Goal: Transaction & Acquisition: Book appointment/travel/reservation

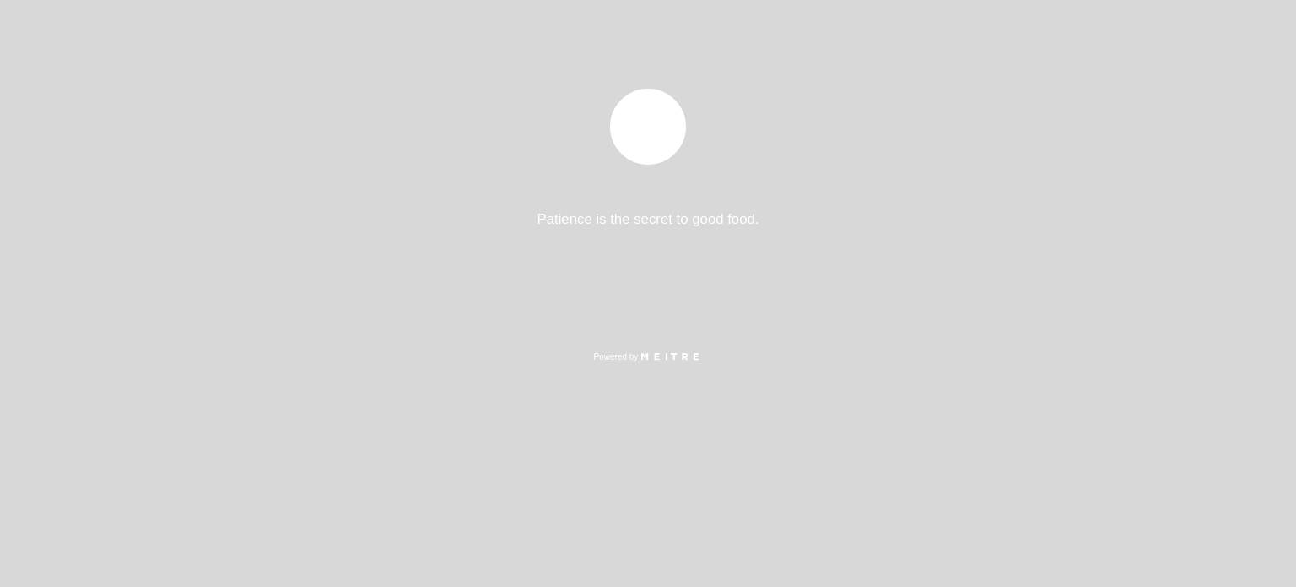
select select "es"
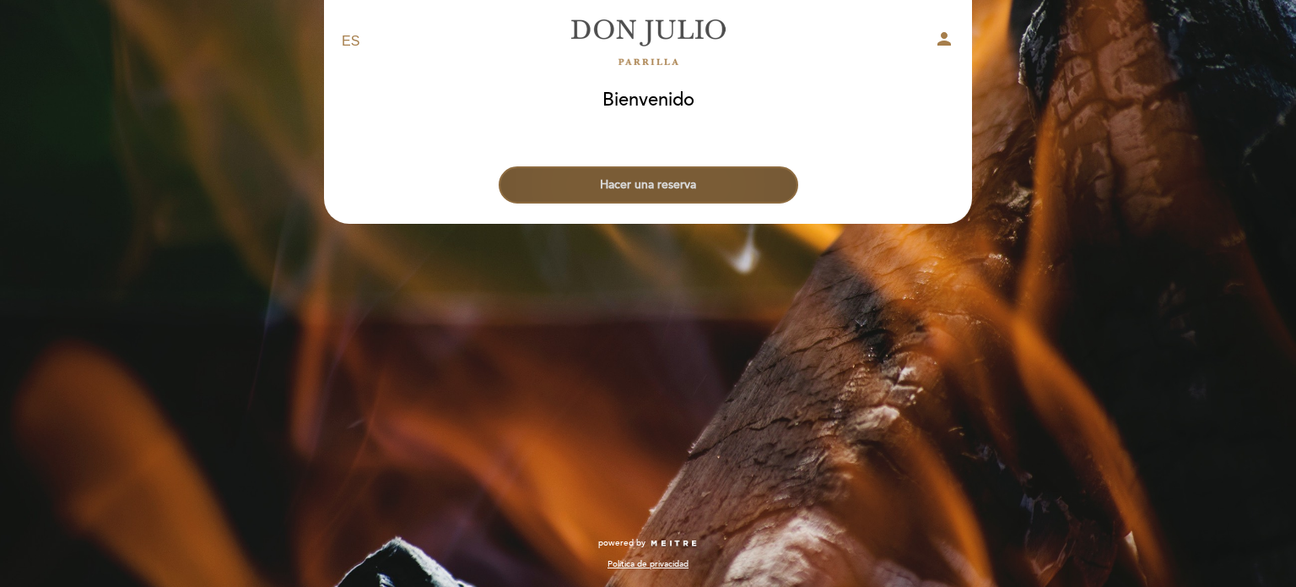
click at [689, 186] on button "Hacer una reserva" at bounding box center [649, 184] width 300 height 37
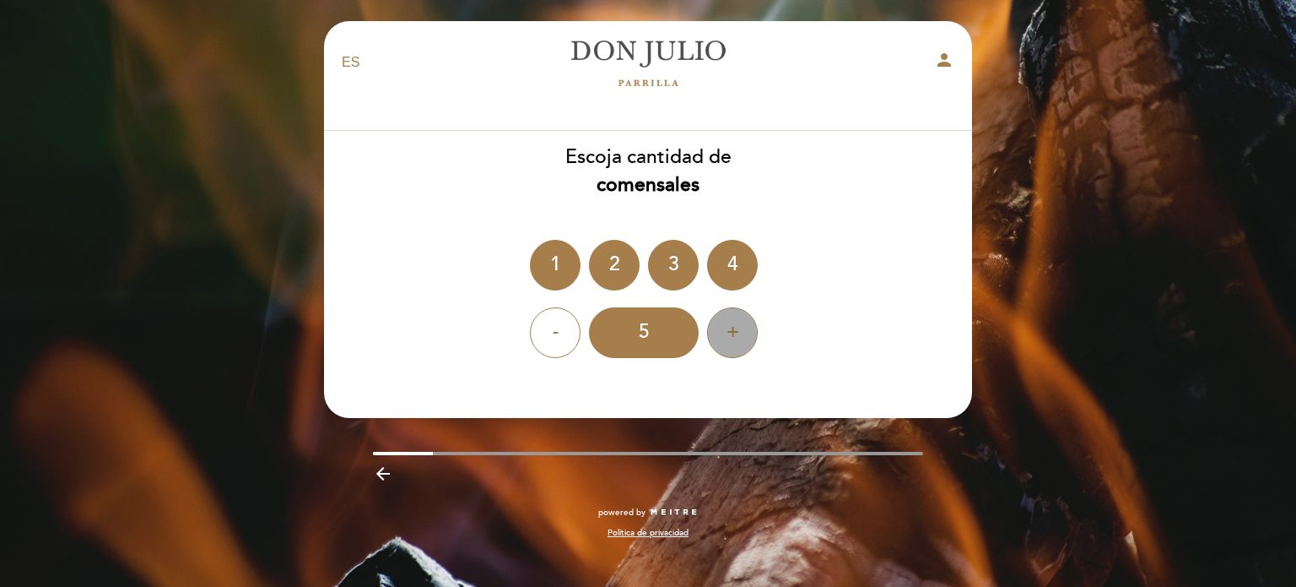
click at [733, 337] on div "+" at bounding box center [732, 332] width 51 height 51
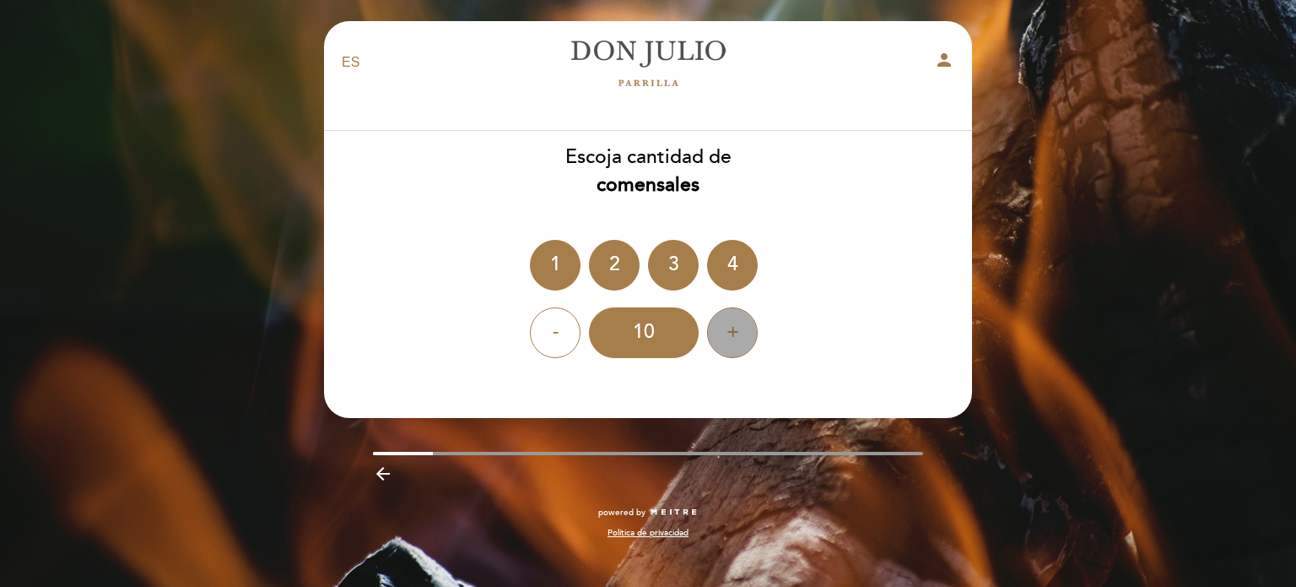
click at [733, 337] on div "+" at bounding box center [732, 332] width 51 height 51
click at [553, 333] on div "-" at bounding box center [555, 332] width 51 height 51
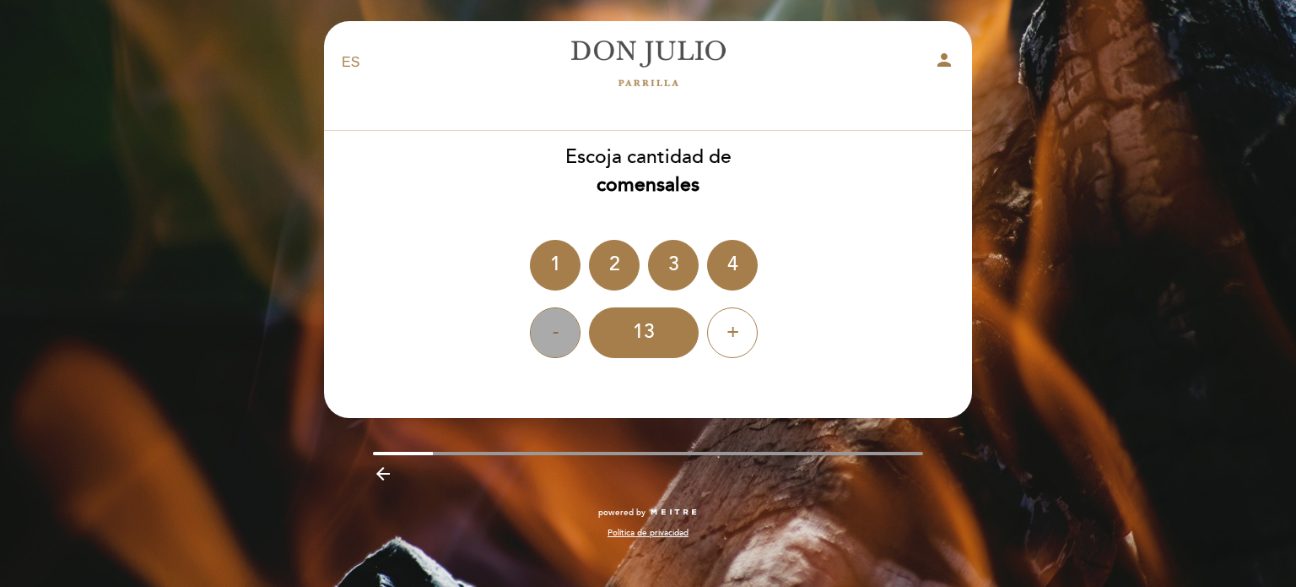
click at [553, 333] on div "-" at bounding box center [555, 332] width 51 height 51
click at [633, 327] on div "12" at bounding box center [644, 332] width 110 height 51
